Goal: Information Seeking & Learning: Find contact information

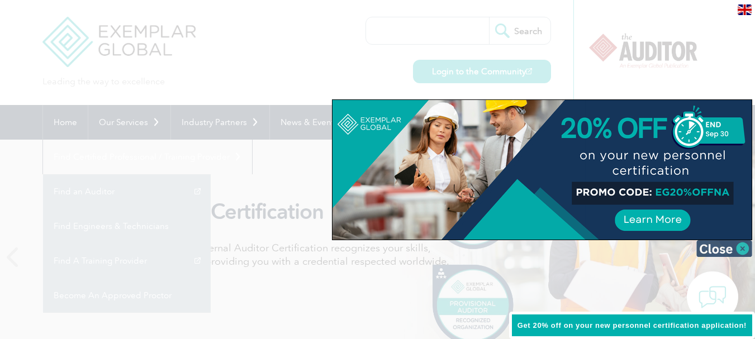
click at [745, 249] on img at bounding box center [724, 248] width 56 height 17
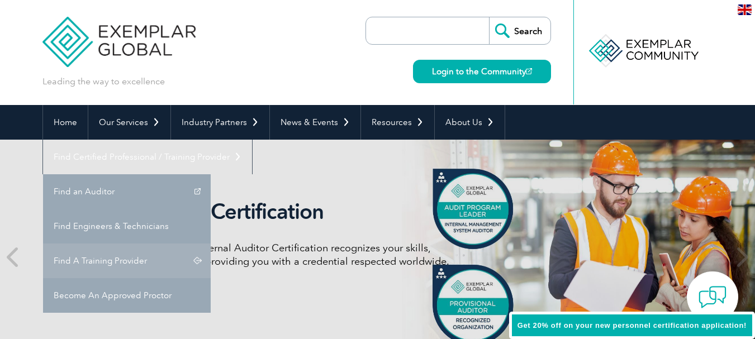
click at [211, 244] on link "Find A Training Provider" at bounding box center [127, 261] width 168 height 35
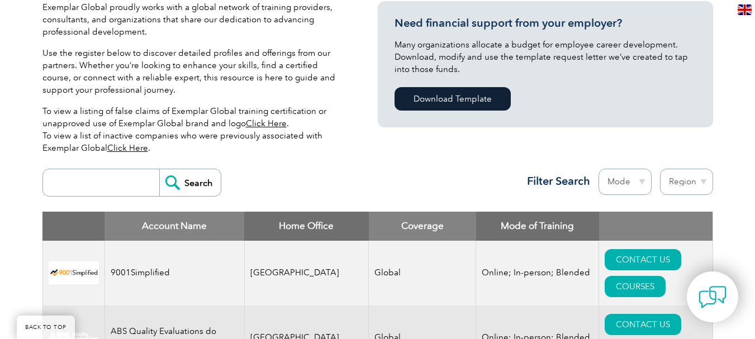
scroll to position [335, 0]
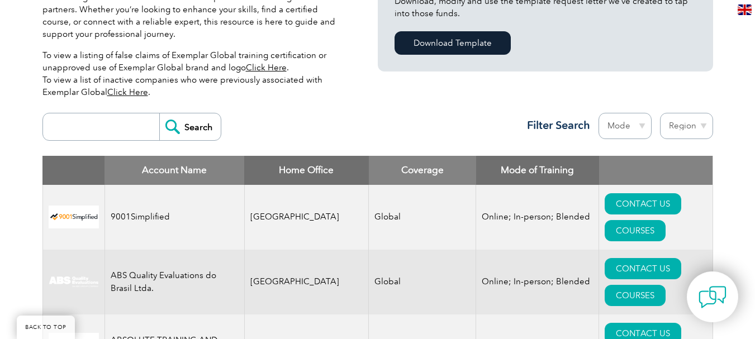
click at [94, 129] on input "search" at bounding box center [104, 126] width 111 height 27
type input "ars"
click at [180, 124] on input "Search" at bounding box center [189, 126] width 61 height 27
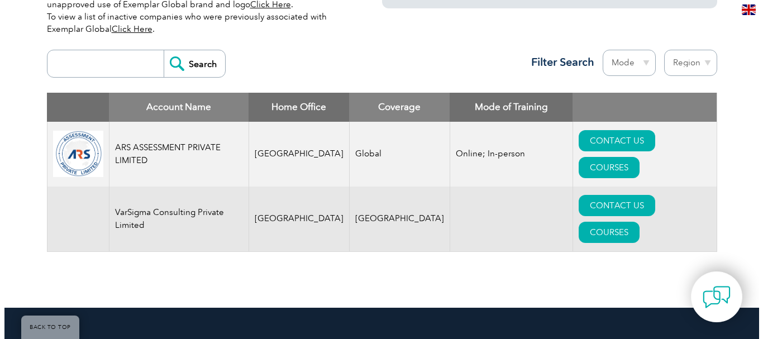
scroll to position [422, 0]
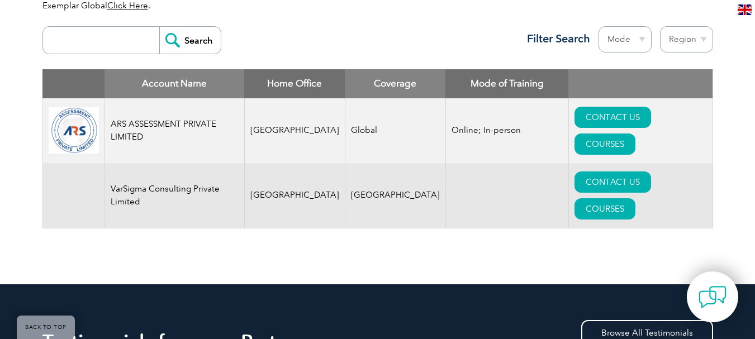
click at [143, 122] on td "ARS ASSESSMENT PRIVATE LIMITED" at bounding box center [174, 130] width 140 height 65
drag, startPoint x: 143, startPoint y: 122, endPoint x: 300, endPoint y: 132, distance: 157.3
click at [300, 132] on tr "ARS ASSESSMENT PRIVATE LIMITED [GEOGRAPHIC_DATA] Global Online; In-person CONTA…" at bounding box center [377, 130] width 670 height 65
drag, startPoint x: 406, startPoint y: 131, endPoint x: 478, endPoint y: 131, distance: 72.1
click at [478, 131] on tr "ARS ASSESSMENT PRIVATE LIMITED [GEOGRAPHIC_DATA] Global Online; In-person CONTA…" at bounding box center [377, 130] width 670 height 65
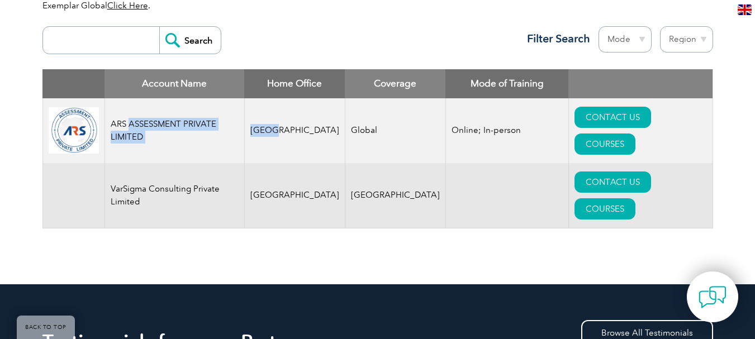
click at [476, 145] on td "Online; In-person" at bounding box center [506, 130] width 123 height 65
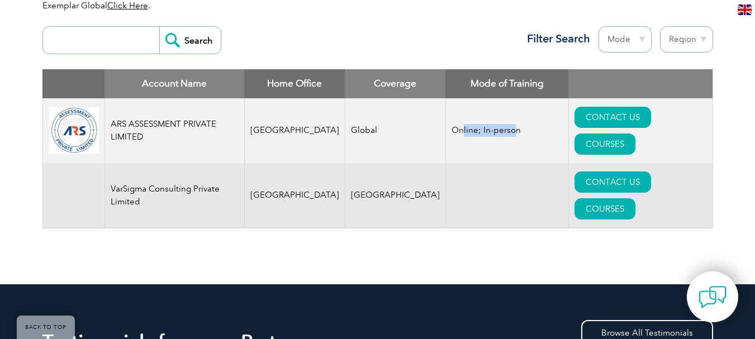
drag, startPoint x: 423, startPoint y: 128, endPoint x: 477, endPoint y: 128, distance: 54.2
click at [477, 128] on td "Online; In-person" at bounding box center [506, 130] width 123 height 65
click at [574, 122] on link "CONTACT US" at bounding box center [612, 117] width 77 height 21
click at [635, 134] on link "COURSES" at bounding box center [604, 144] width 61 height 21
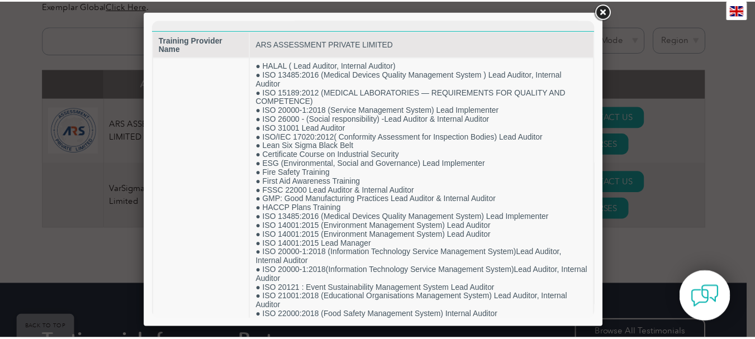
scroll to position [0, 0]
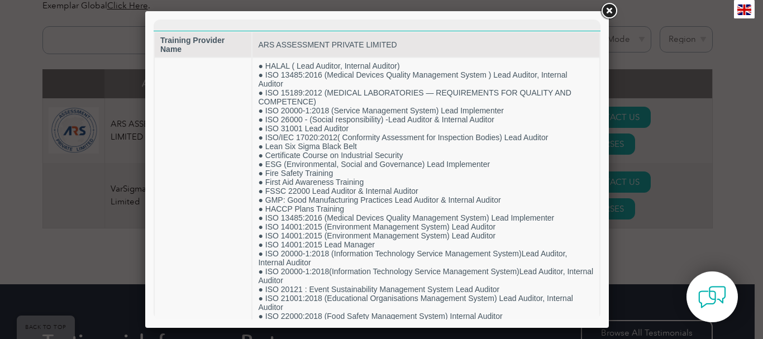
click at [609, 11] on link at bounding box center [609, 11] width 20 height 20
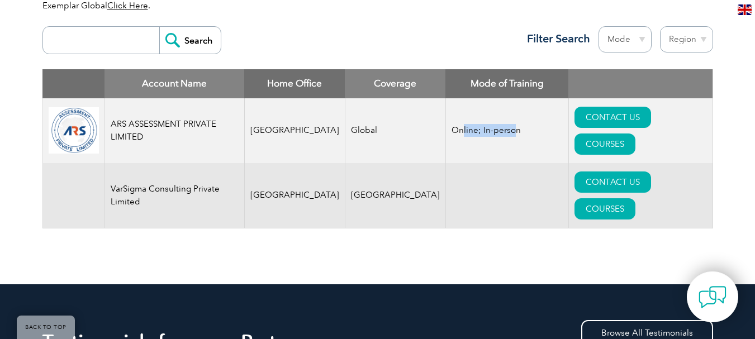
click at [450, 127] on td "Online; In-person" at bounding box center [506, 130] width 123 height 65
click at [451, 144] on td "Online; In-person" at bounding box center [506, 130] width 123 height 65
click at [260, 251] on div "Exemplar Global proudly works with a global network of training providers, cons…" at bounding box center [377, 54] width 670 height 459
